Goal: Task Accomplishment & Management: Use online tool/utility

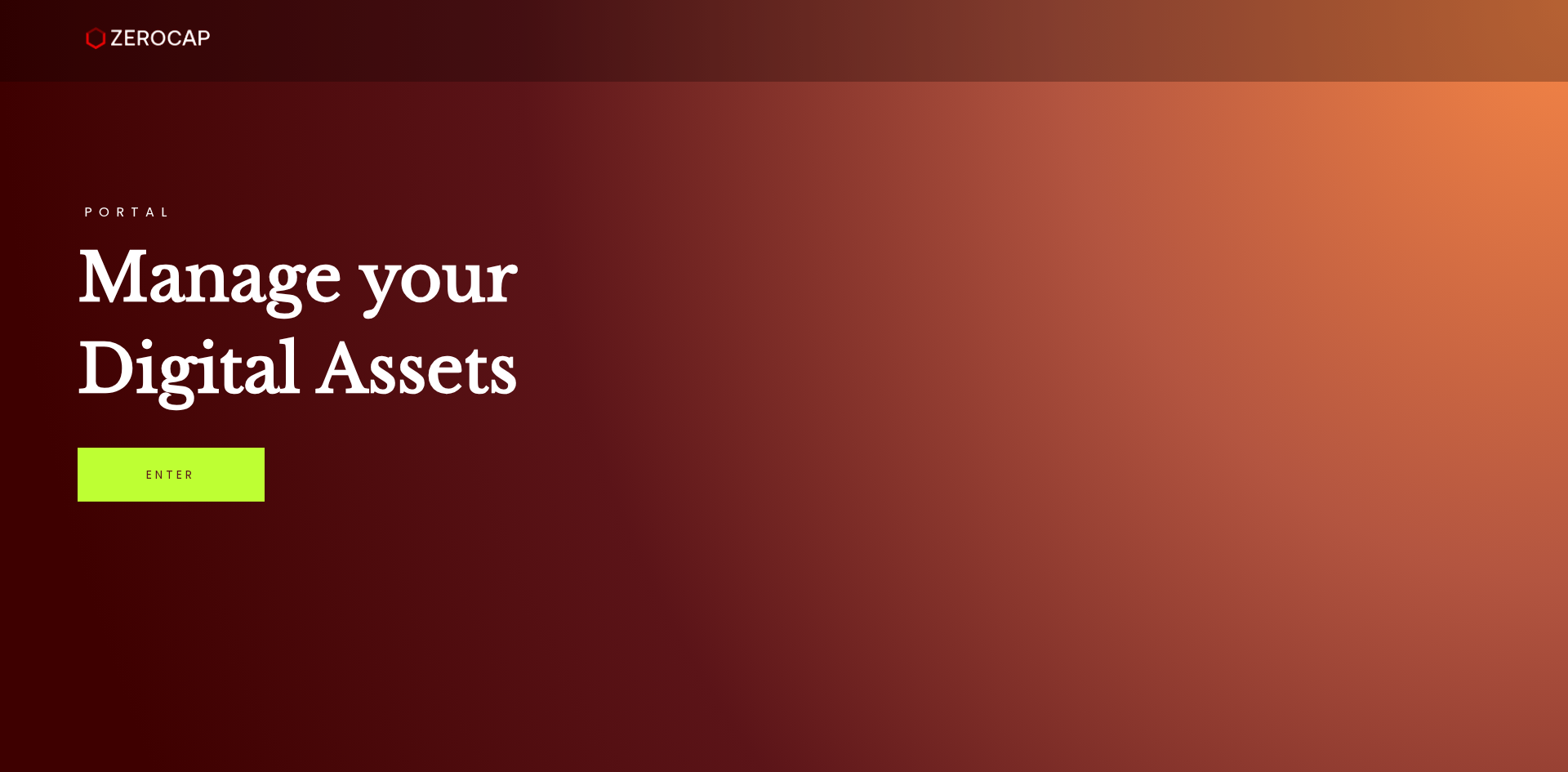
click at [208, 480] on link "Enter" at bounding box center [170, 474] width 187 height 54
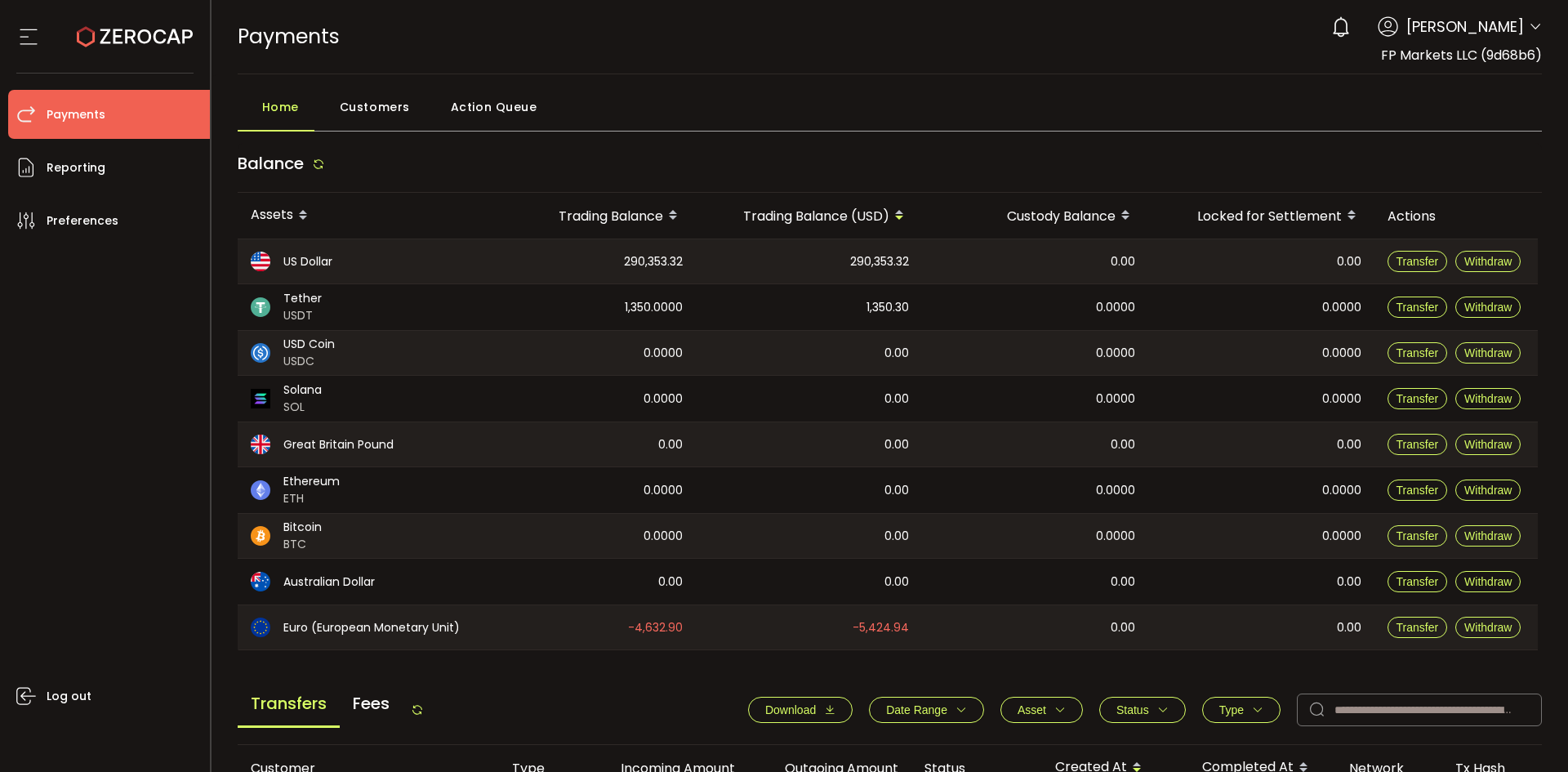
scroll to position [490, 0]
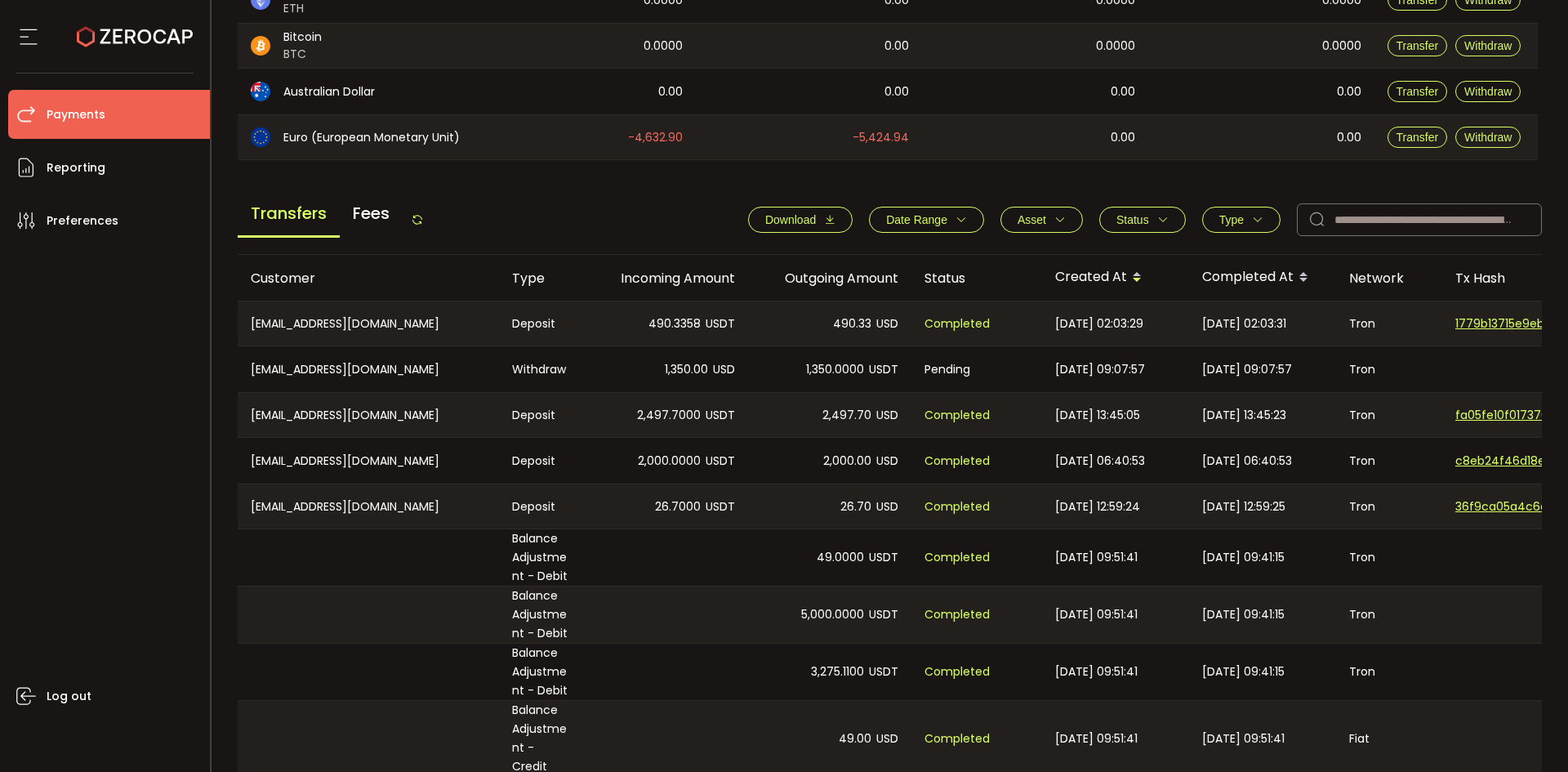
click at [416, 224] on icon at bounding box center [417, 220] width 13 height 13
click at [424, 218] on icon at bounding box center [417, 220] width 13 height 13
drag, startPoint x: 476, startPoint y: 331, endPoint x: 243, endPoint y: 342, distance: 233.3
click at [243, 342] on div "[EMAIL_ADDRESS][DOMAIN_NAME]" at bounding box center [368, 324] width 261 height 44
copy div "[EMAIL_ADDRESS][DOMAIN_NAME]"
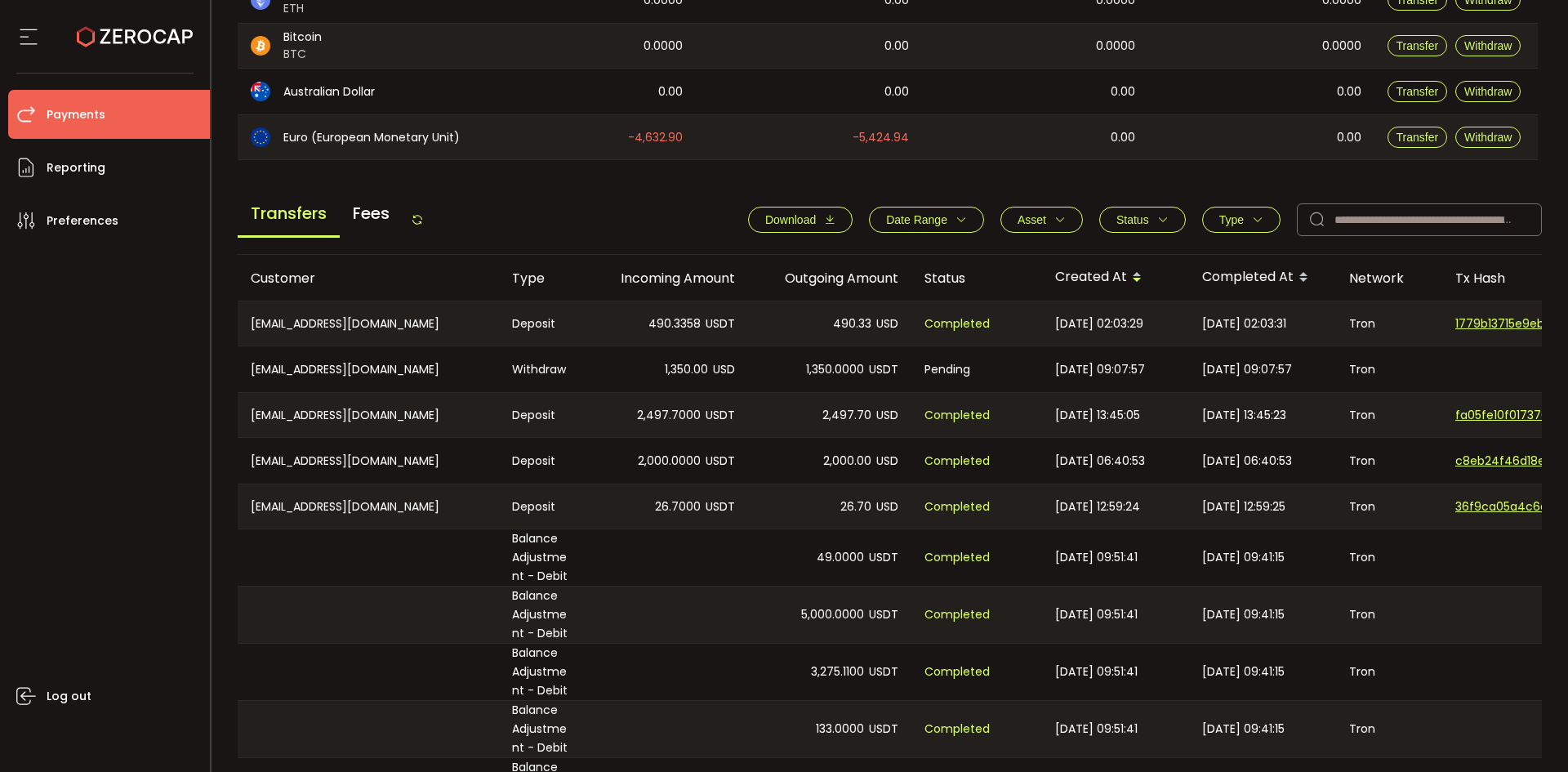
click at [384, 344] on div "[EMAIL_ADDRESS][DOMAIN_NAME]" at bounding box center [368, 324] width 261 height 44
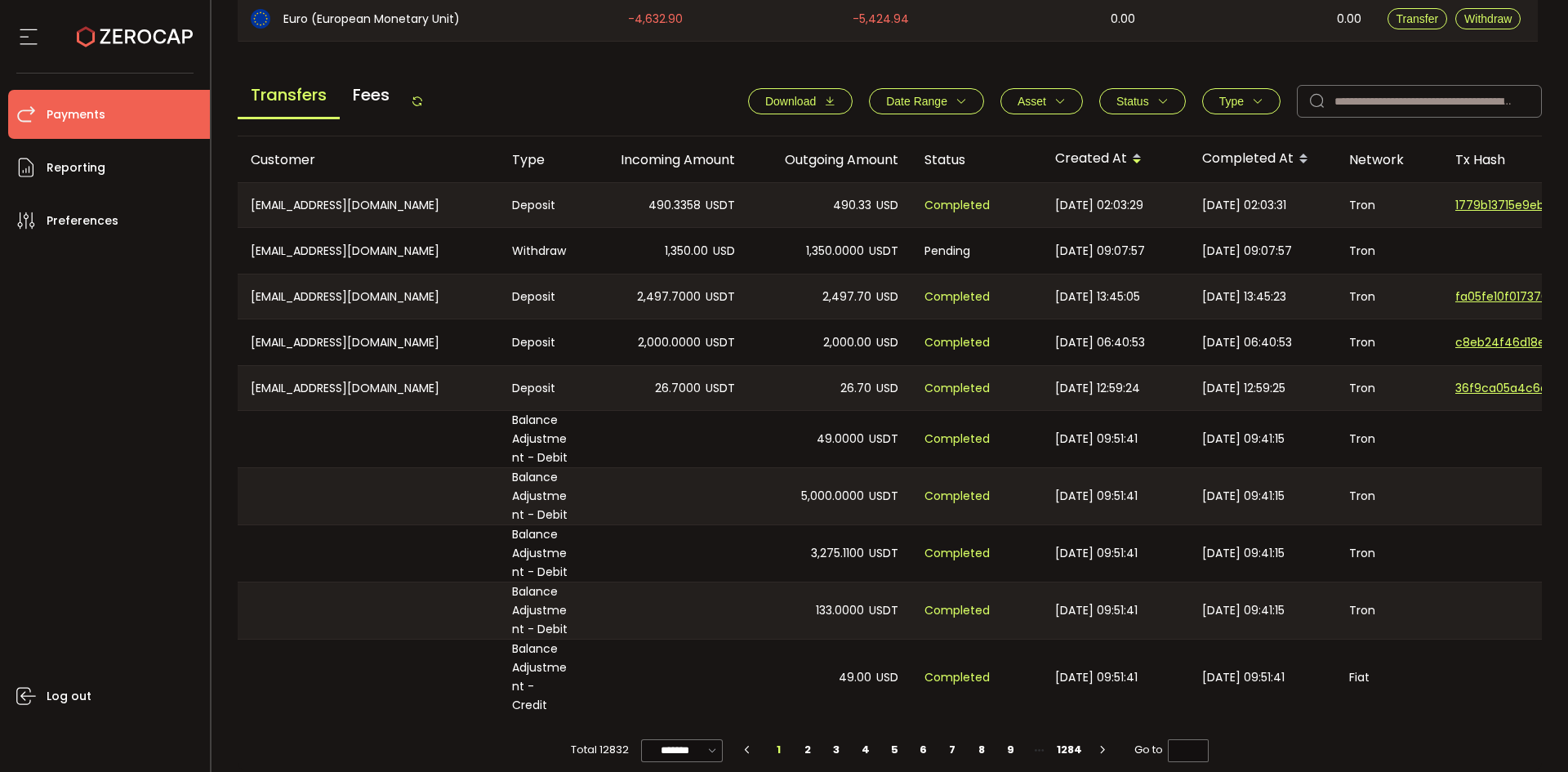
click at [424, 99] on icon at bounding box center [417, 101] width 13 height 13
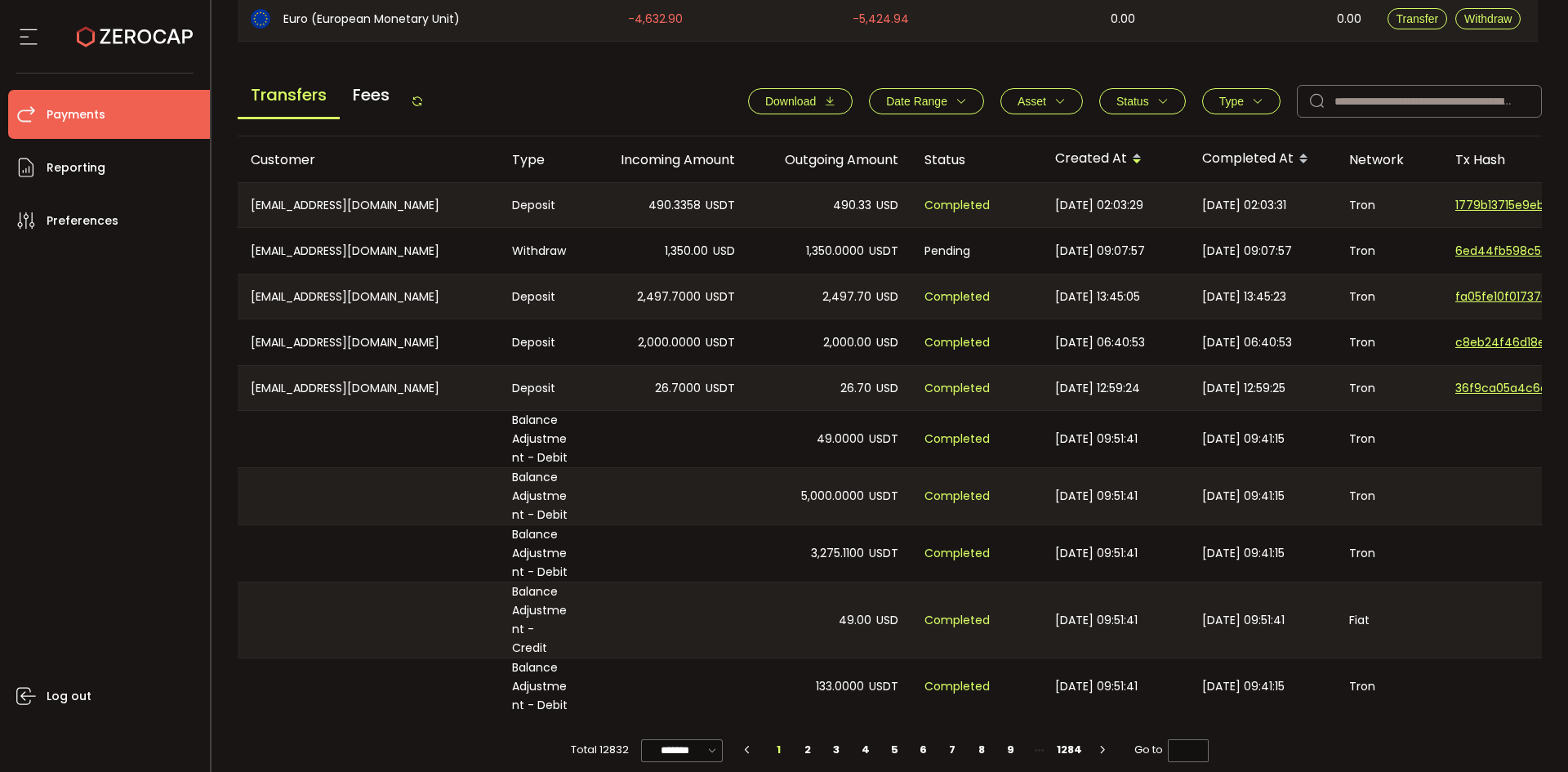
click at [420, 112] on div "Transfers Fees" at bounding box center [331, 101] width 186 height 36
click at [419, 99] on icon at bounding box center [417, 101] width 13 height 13
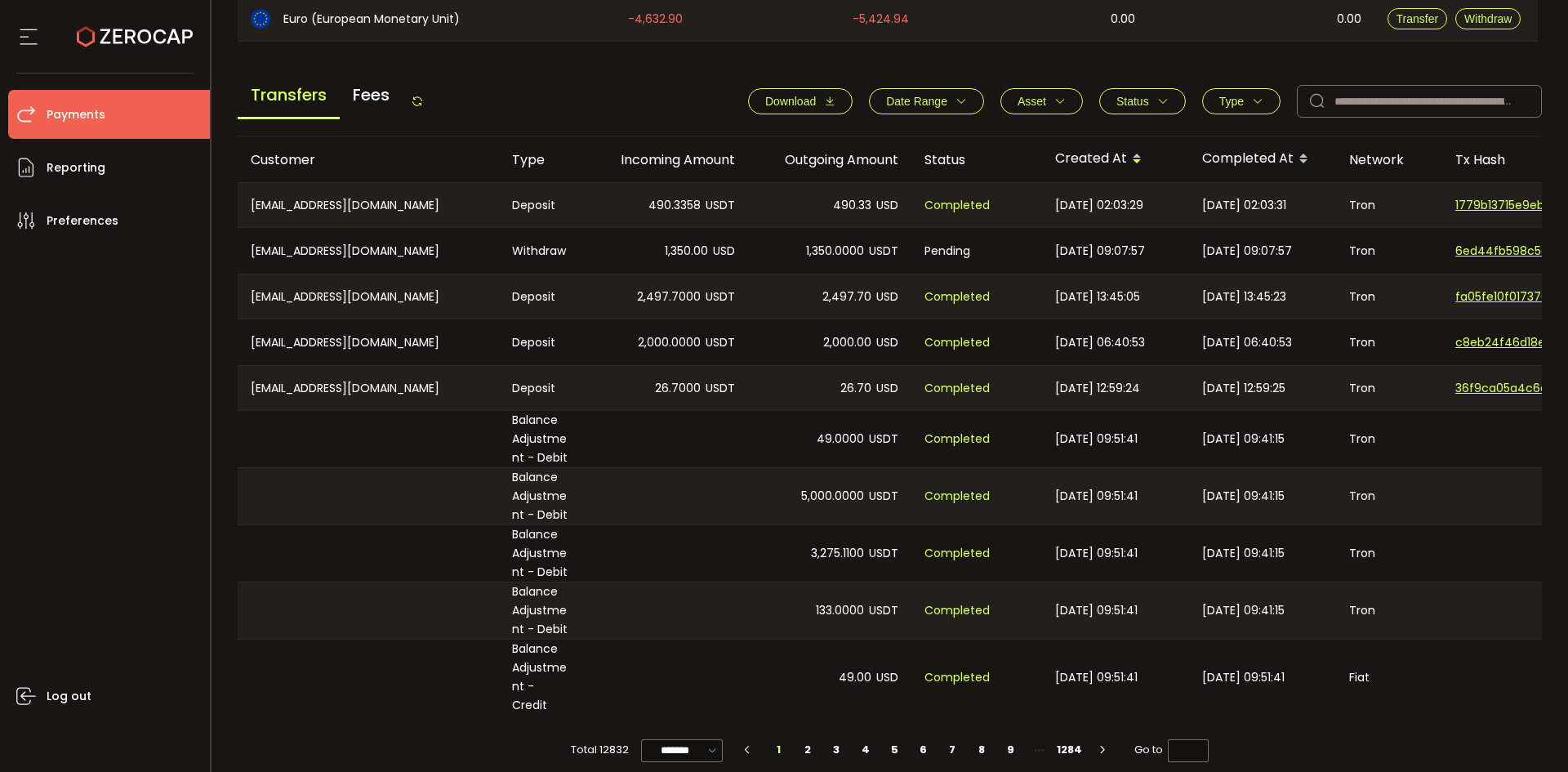
click at [420, 99] on icon at bounding box center [417, 101] width 13 height 13
